Goal: Transaction & Acquisition: Purchase product/service

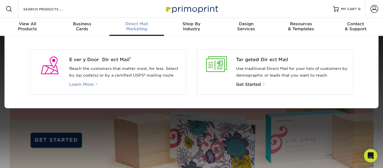
click at [86, 86] on span "Learn More" at bounding box center [81, 84] width 24 height 5
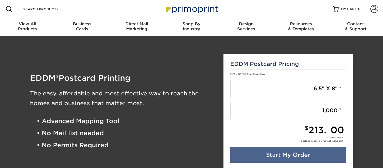
scroll to position [13, 0]
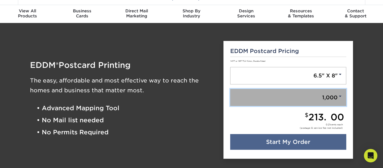
click at [332, 97] on link "1,000" at bounding box center [288, 97] width 116 height 17
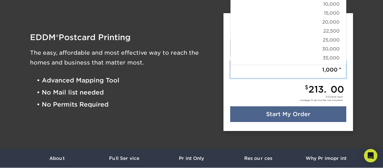
scroll to position [40, 0]
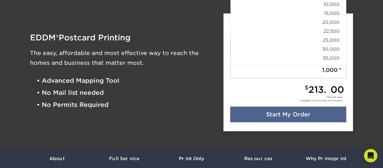
click at [360, 77] on div "EDDM ® Postcard Printing The easy, affordable and most effective way to reach t…" at bounding box center [191, 72] width 337 height 140
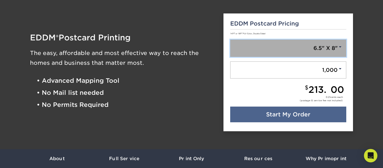
click at [335, 53] on link "6.5" X 8"" at bounding box center [288, 48] width 116 height 17
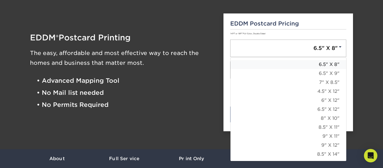
click at [336, 67] on link "6.5" X 8"" at bounding box center [289, 64] width 116 height 9
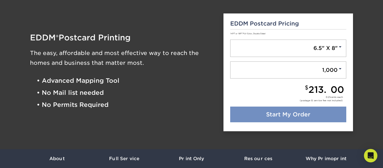
click at [314, 120] on link "Start My Order" at bounding box center [288, 115] width 116 height 16
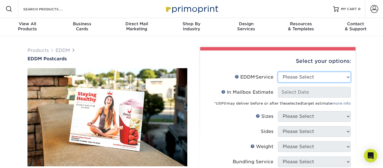
click at [319, 77] on select "Please Select Full Service Print Only" at bounding box center [314, 77] width 73 height 11
select select "full_service"
click at [278, 72] on select "Please Select Full Service Print Only" at bounding box center [314, 77] width 73 height 11
select select "-1"
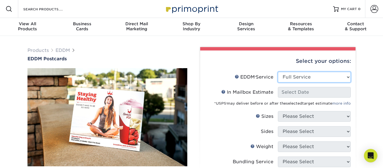
select select "-1"
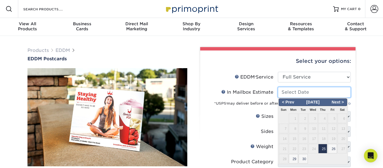
click at [320, 93] on input "In Mailbox Estimate Help In Mailbox Estimate" at bounding box center [314, 92] width 73 height 11
click at [340, 104] on span "Next >" at bounding box center [337, 102] width 17 height 6
click at [297, 128] on span "6" at bounding box center [293, 129] width 9 height 10
type input "[DATE]"
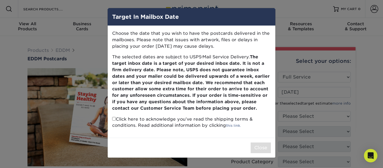
click at [114, 119] on input "checkbox" at bounding box center [114, 119] width 4 height 4
checkbox input "true"
click at [259, 148] on button "Close" at bounding box center [261, 148] width 20 height 11
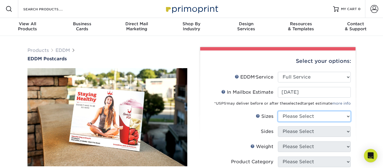
click at [307, 119] on select "Please Select 4.5" x 12" 6" x 12" 6.5" x 8" 6.5" x 9" 6.5" x 12" 7" x 8.5" 8" x…" at bounding box center [314, 116] width 73 height 11
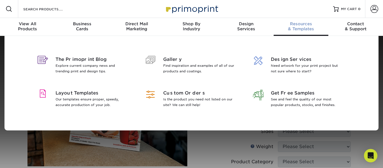
select select "4.50x12.00"
click at [278, 111] on select "Please Select 4.5" x 12" 6" x 12" 6.5" x 8" 6.5" x 9" 6.5" x 12" 7" x 8.5" 8" x…" at bounding box center [314, 116] width 73 height 11
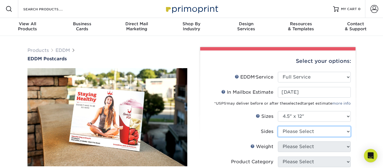
click at [309, 133] on select "Please Select Print Both Sides Print Front Only" at bounding box center [314, 131] width 73 height 11
select select "32d3c223-f82c-492b-b915-ba065a00862f"
click at [278, 126] on select "Please Select Print Both Sides Print Front Only" at bounding box center [314, 131] width 73 height 11
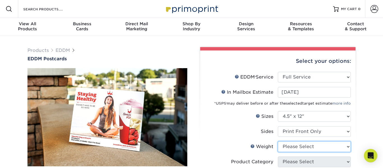
click at [311, 150] on select "Please Select 14PT 16PT" at bounding box center [314, 146] width 73 height 11
select select "14PT"
click at [278, 141] on select "Please Select 14PT 16PT" at bounding box center [314, 146] width 73 height 11
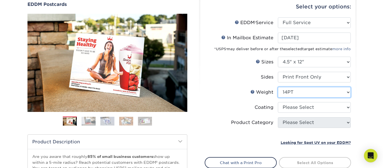
scroll to position [60, 0]
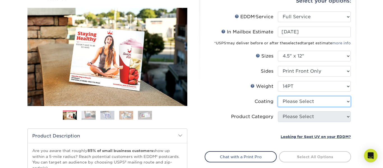
click at [337, 105] on select at bounding box center [314, 101] width 73 height 11
select select "121bb7b5-3b4d-429f-bd8d-bbf80e953313"
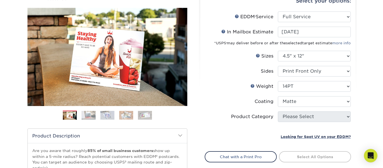
click at [278, 96] on select at bounding box center [314, 101] width 73 height 11
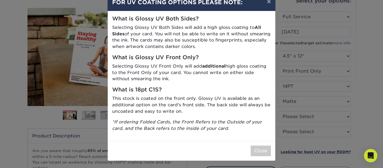
scroll to position [15, 0]
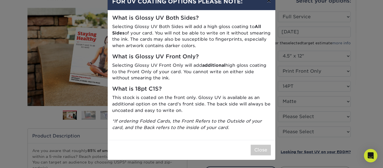
click at [270, 3] on button "×" at bounding box center [269, 1] width 13 height 16
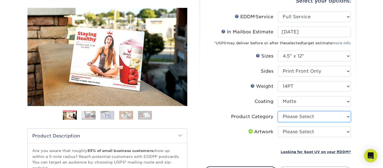
click at [300, 116] on select "Please Select Postcards" at bounding box center [314, 116] width 73 height 11
select select "9b7272e0-d6c8-4c3c-8e97-d3a1bcdab858"
click at [278, 111] on select "Please Select Postcards" at bounding box center [314, 116] width 73 height 11
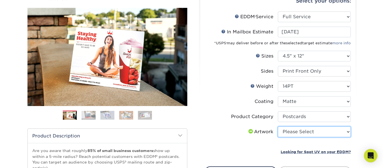
click at [297, 132] on select "Please Select I will upload files I need a design - $150" at bounding box center [314, 132] width 73 height 11
select select "upload"
click at [278, 127] on select "Please Select I will upload files I need a design - $150" at bounding box center [314, 132] width 73 height 11
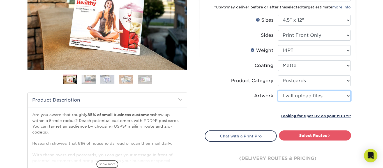
scroll to position [104, 0]
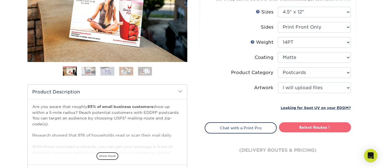
click at [312, 127] on link "Select Routes" at bounding box center [315, 127] width 72 height 10
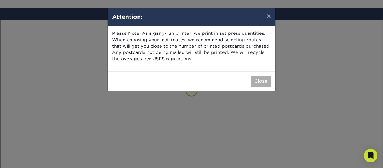
scroll to position [327, 0]
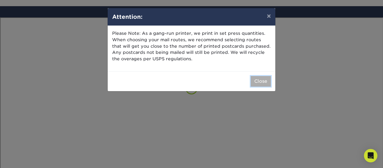
click at [254, 82] on button "Close" at bounding box center [261, 81] width 20 height 11
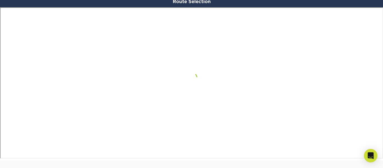
scroll to position [336, 0]
